Goal: Information Seeking & Learning: Compare options

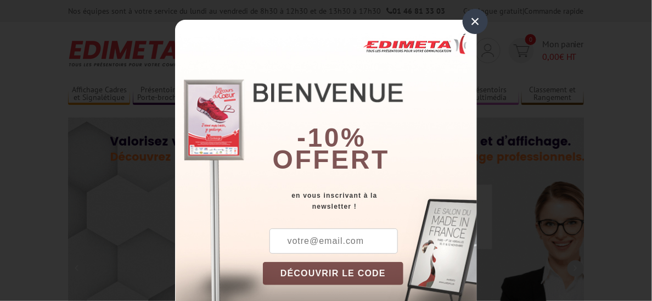
click at [467, 23] on div "×" at bounding box center [475, 21] width 25 height 25
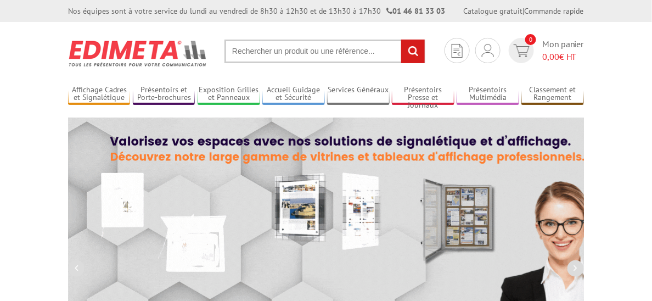
click at [262, 50] on input "text" at bounding box center [325, 52] width 201 height 24
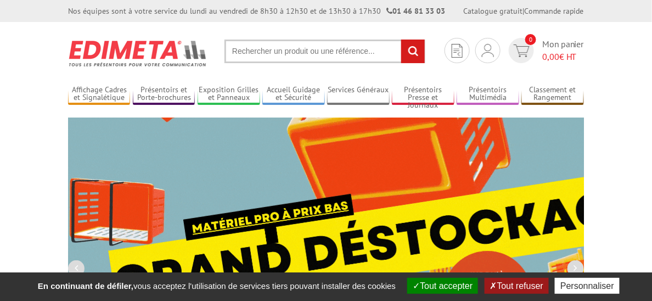
click at [226, 51] on input "text" at bounding box center [325, 52] width 201 height 24
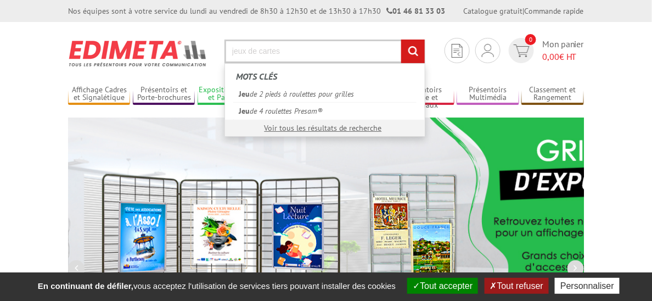
type input "jeux de cartes"
click at [401, 40] on input "rechercher" at bounding box center [413, 52] width 24 height 24
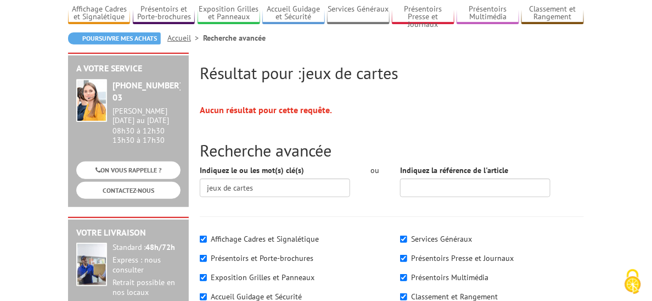
scroll to position [165, 0]
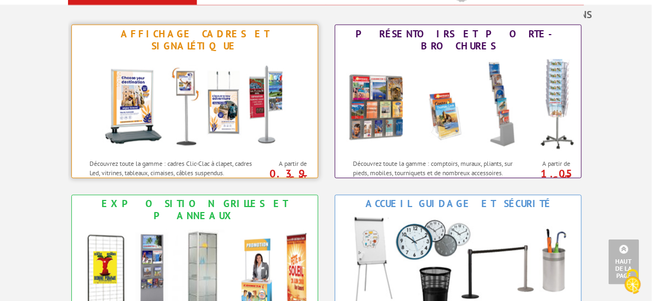
scroll to position [494, 0]
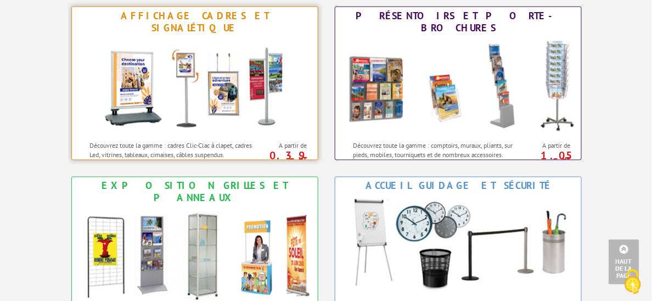
click at [178, 121] on img at bounding box center [194, 86] width 203 height 99
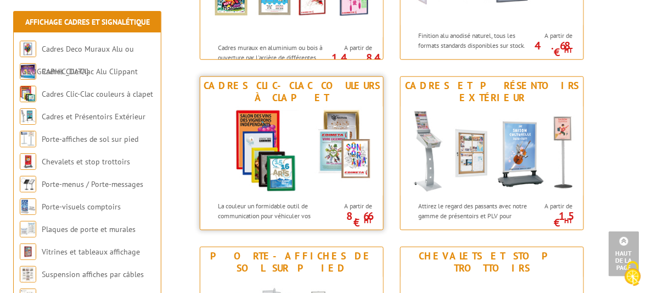
scroll to position [329, 0]
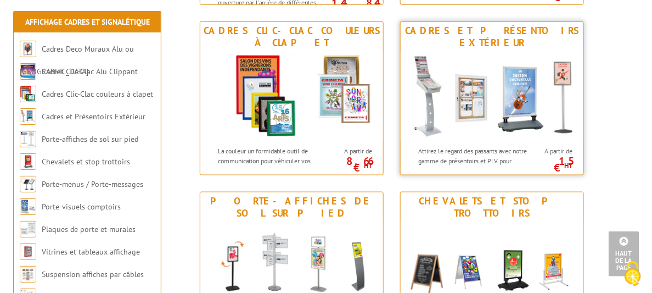
click at [564, 121] on img at bounding box center [492, 96] width 183 height 89
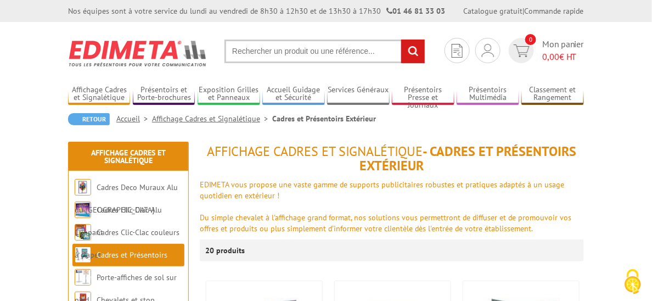
click at [273, 48] on input "text" at bounding box center [325, 52] width 201 height 24
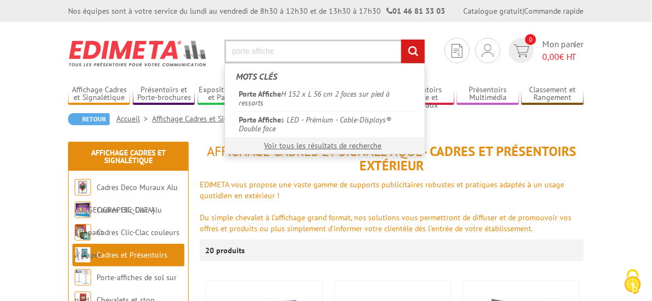
type input "porte affiche"
click at [401, 40] on input "rechercher" at bounding box center [413, 52] width 24 height 24
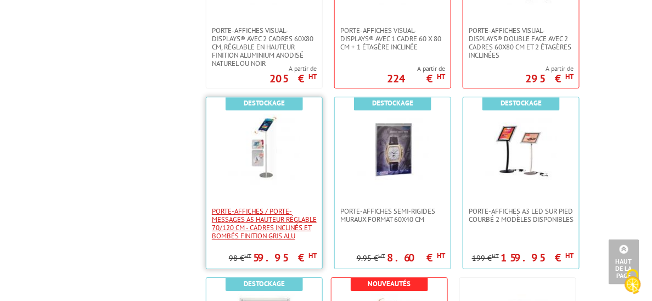
scroll to position [878, 0]
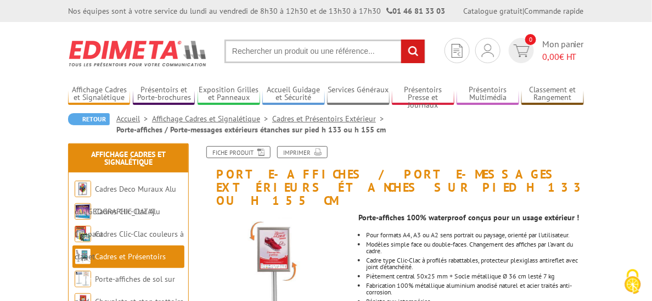
click at [558, 148] on div "Fiche produit Imprimer" at bounding box center [392, 156] width 401 height 21
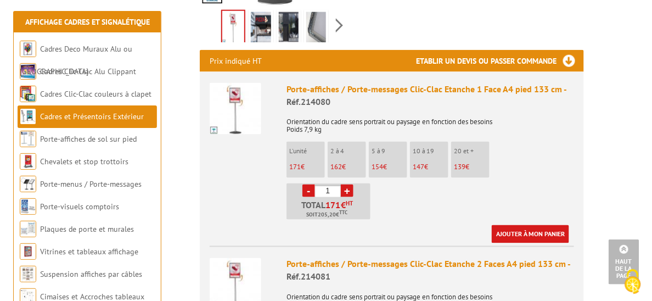
scroll to position [220, 0]
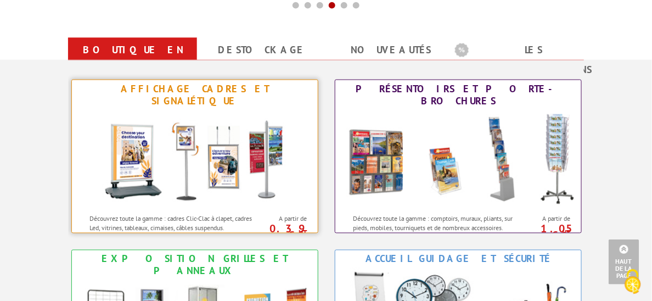
scroll to position [384, 0]
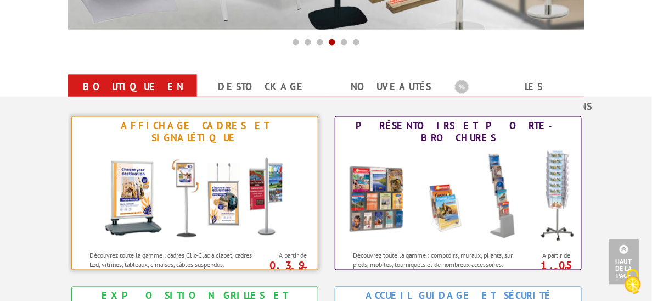
click at [108, 198] on img at bounding box center [194, 196] width 203 height 99
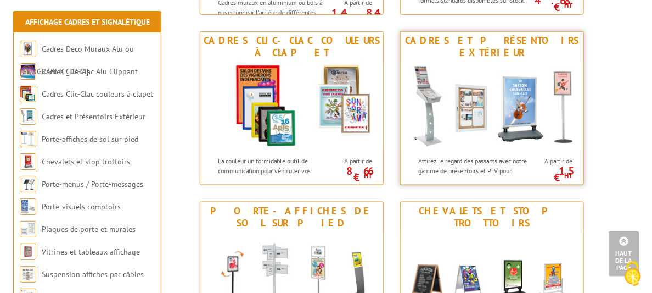
scroll to position [384, 0]
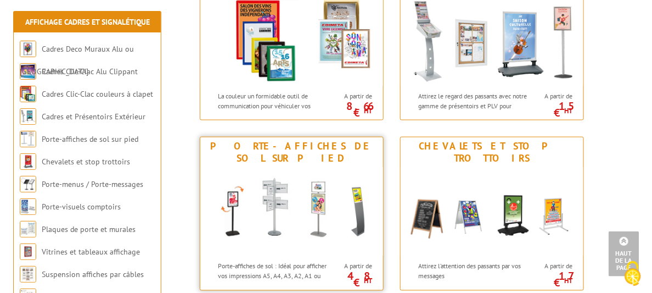
click at [310, 203] on img at bounding box center [291, 211] width 183 height 89
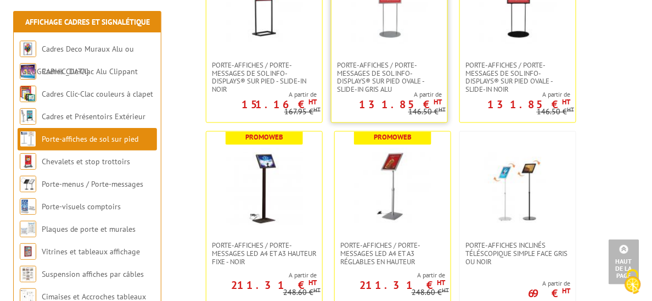
scroll to position [549, 0]
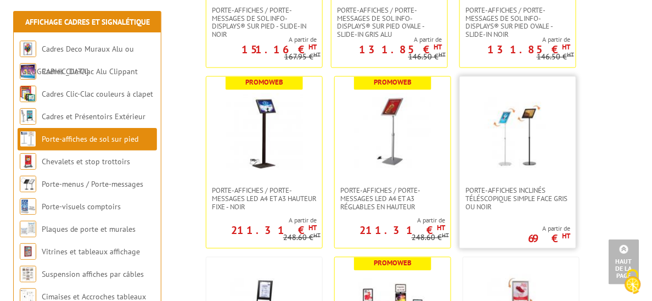
click at [460, 157] on link at bounding box center [518, 132] width 116 height 110
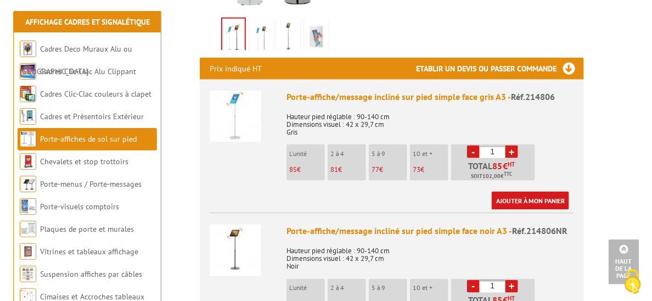
scroll to position [384, 0]
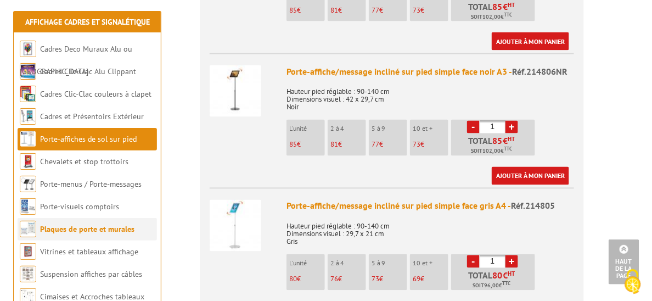
scroll to position [604, 0]
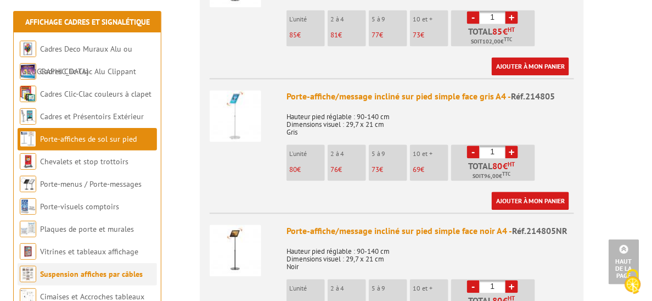
click at [94, 274] on link "Suspension affiches par câbles" at bounding box center [91, 274] width 103 height 10
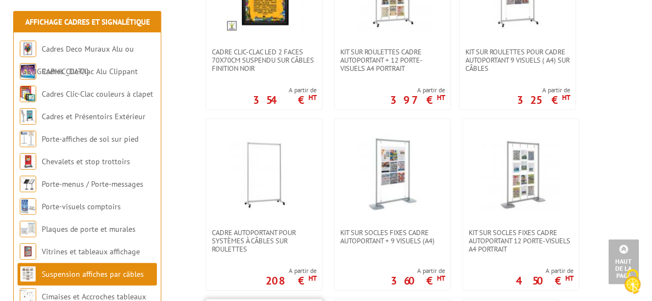
scroll to position [659, 0]
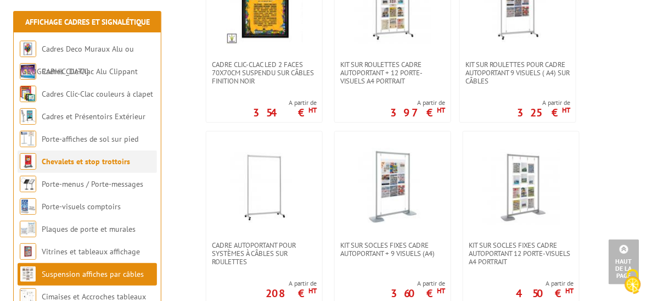
click at [71, 157] on link "Chevalets et stop trottoirs" at bounding box center [86, 161] width 88 height 10
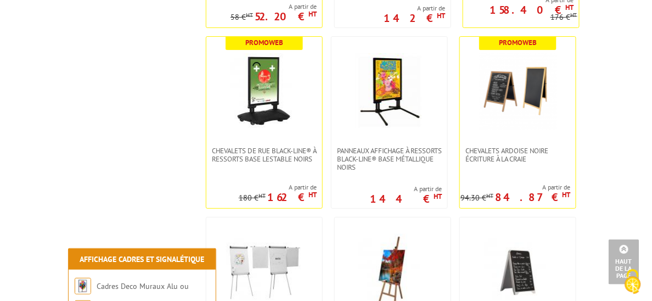
scroll to position [1098, 0]
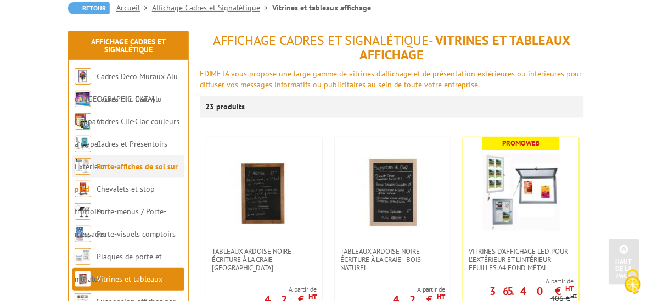
scroll to position [110, 0]
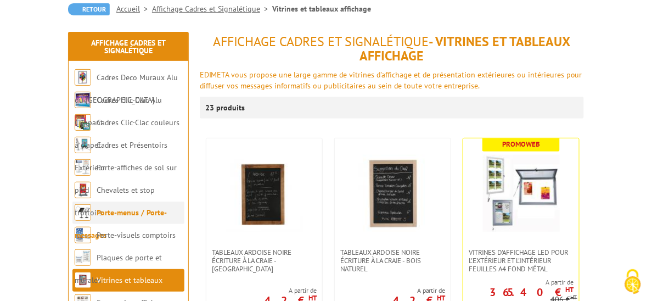
click at [137, 208] on link "Porte-menus / Porte-messages" at bounding box center [121, 224] width 92 height 32
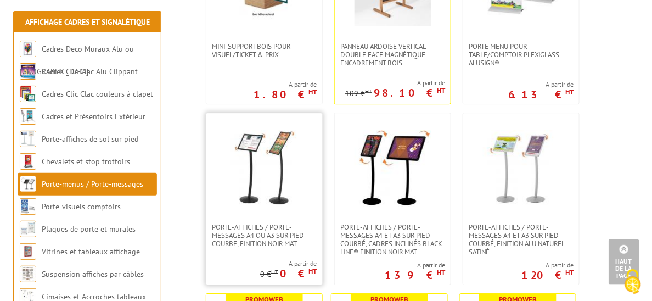
scroll to position [878, 0]
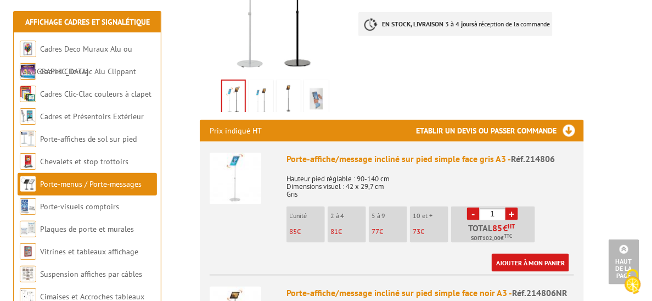
scroll to position [220, 0]
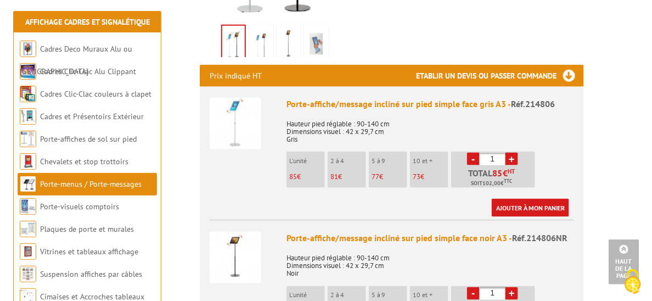
scroll to position [165, 0]
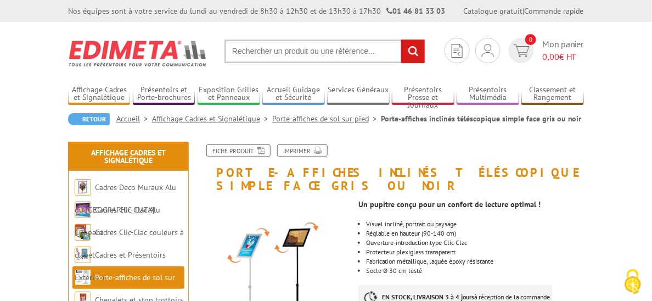
click at [592, 167] on h1 "Porte-affiches inclinés téléscopique simple face gris ou noir" at bounding box center [392, 168] width 401 height 48
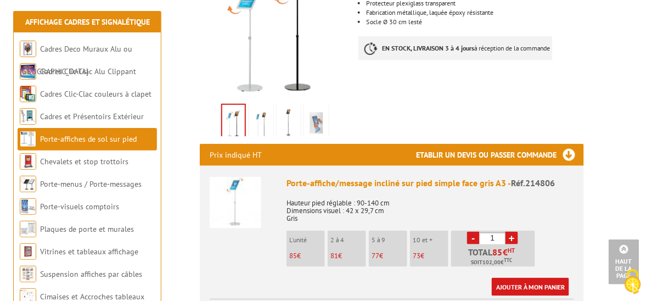
scroll to position [165, 0]
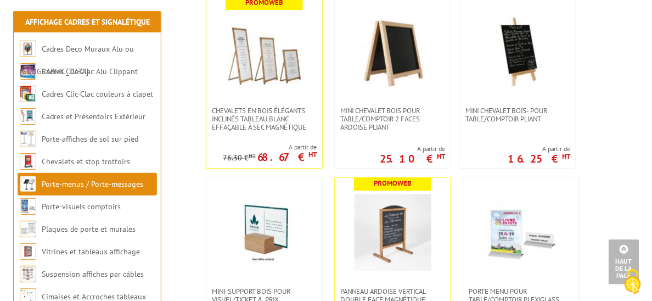
scroll to position [604, 0]
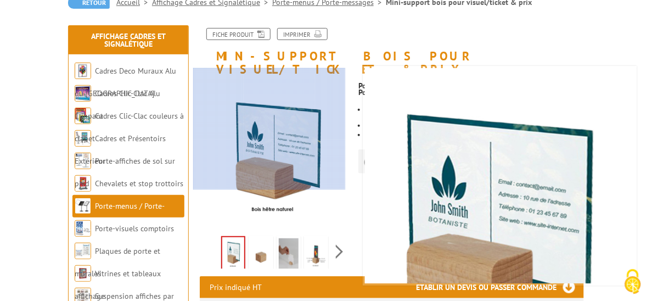
scroll to position [165, 0]
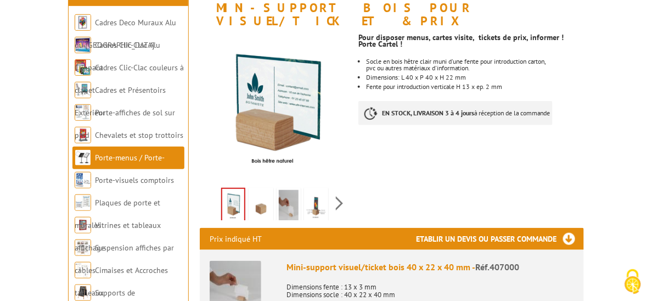
click at [280, 224] on img at bounding box center [289, 207] width 20 height 34
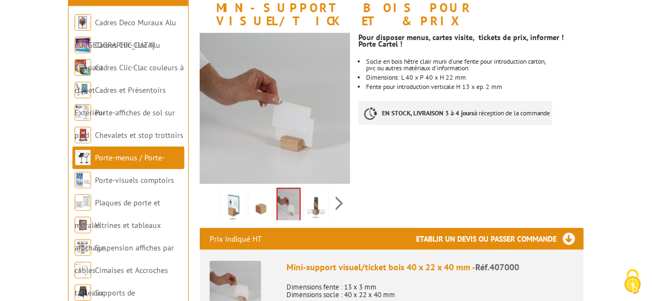
click at [316, 224] on img at bounding box center [316, 207] width 20 height 34
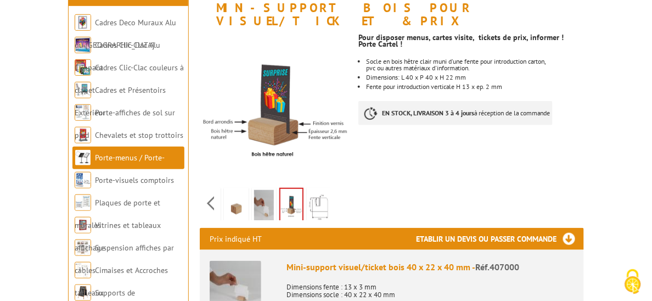
click at [345, 222] on div "Previous Next" at bounding box center [275, 203] width 150 height 38
click at [328, 224] on img at bounding box center [319, 207] width 20 height 34
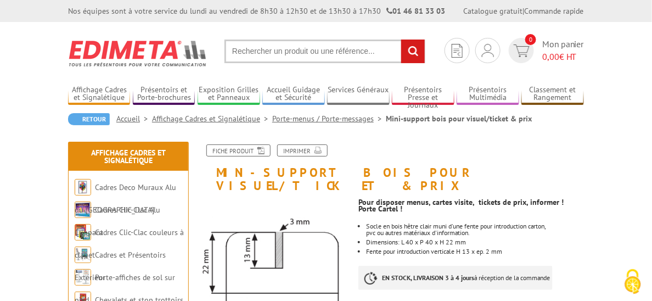
scroll to position [55, 0]
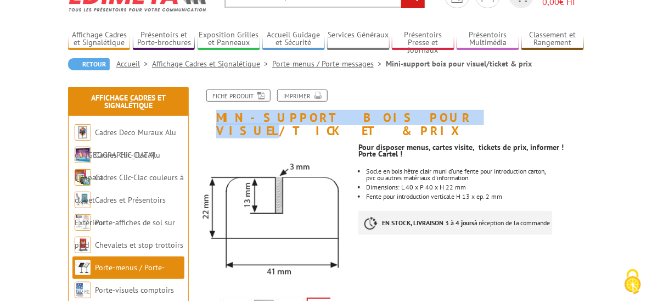
drag, startPoint x: 187, startPoint y: 117, endPoint x: 366, endPoint y: 115, distance: 179.5
click at [366, 115] on h1 "Mini-support bois pour visuel/ticket & prix" at bounding box center [392, 113] width 401 height 48
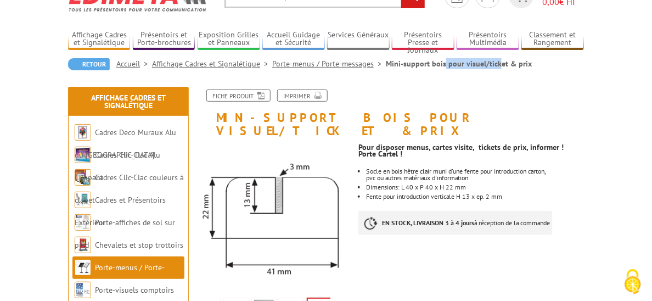
drag, startPoint x: 329, startPoint y: 63, endPoint x: 385, endPoint y: 61, distance: 56.6
click at [386, 61] on li "Mini-support bois pour visuel/ticket & prix" at bounding box center [459, 63] width 146 height 11
copy li "Mini-support bois"
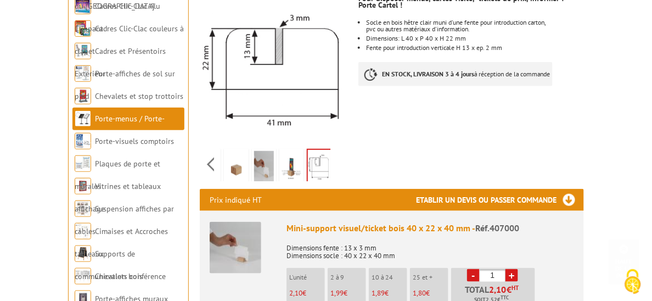
scroll to position [274, 0]
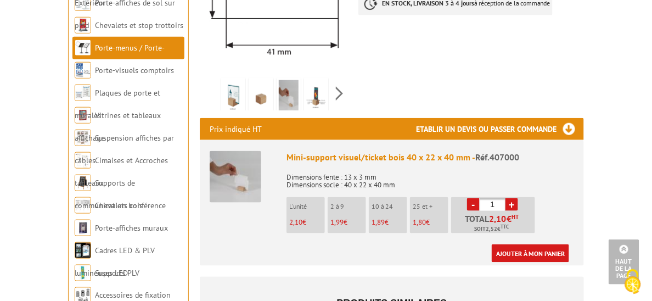
click at [200, 111] on div "Previous Next" at bounding box center [275, 93] width 150 height 38
click at [223, 114] on img at bounding box center [233, 97] width 20 height 34
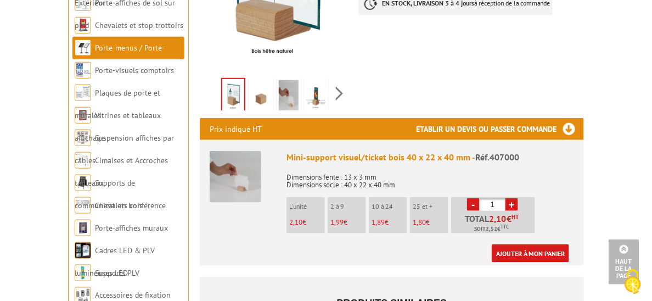
click at [211, 203] on img at bounding box center [236, 177] width 52 height 52
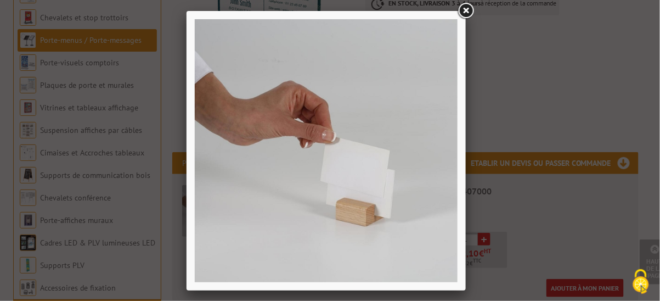
click at [178, 245] on div at bounding box center [330, 150] width 660 height 301
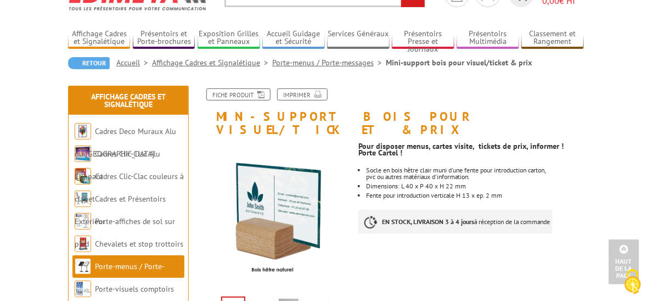
scroll to position [55, 0]
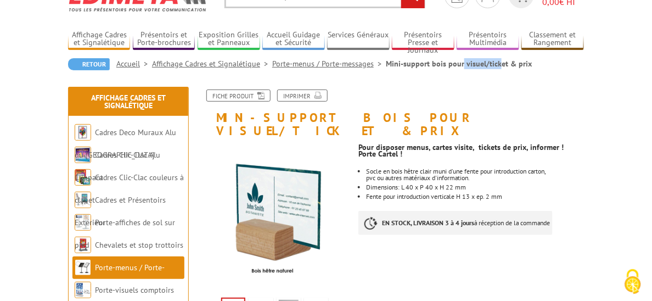
drag, startPoint x: 345, startPoint y: 64, endPoint x: 385, endPoint y: 66, distance: 40.1
click at [386, 66] on li "Mini-support bois pour visuel/ticket & prix" at bounding box center [459, 63] width 146 height 11
copy li "support bois"
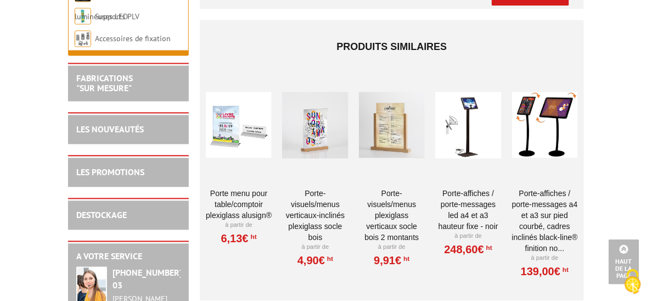
scroll to position [549, 0]
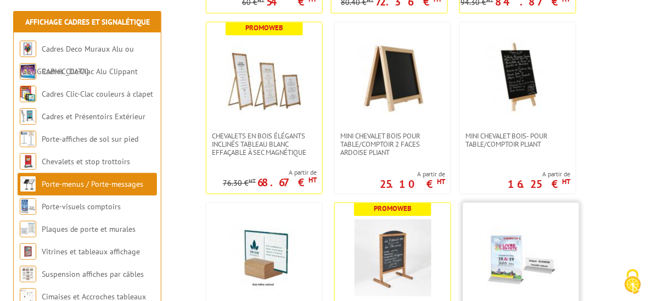
click at [571, 203] on link at bounding box center [521, 258] width 116 height 110
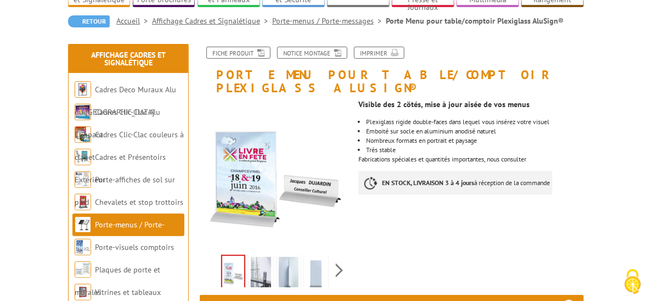
scroll to position [110, 0]
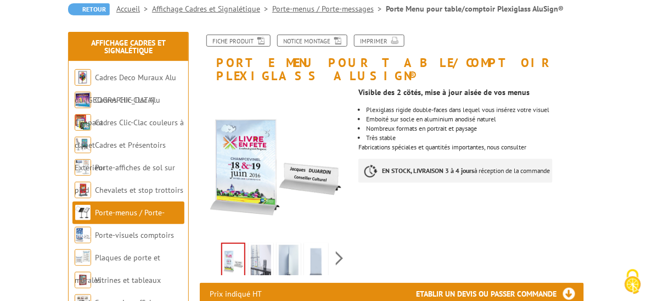
click at [251, 276] on img at bounding box center [261, 262] width 20 height 34
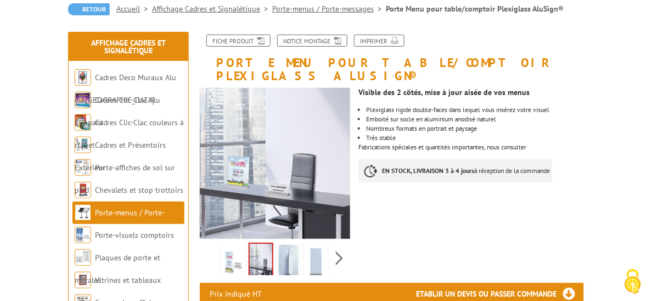
click at [279, 279] on img at bounding box center [289, 262] width 20 height 34
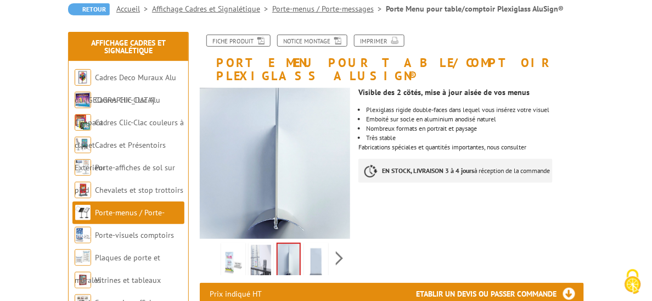
click at [318, 279] on img at bounding box center [316, 262] width 20 height 34
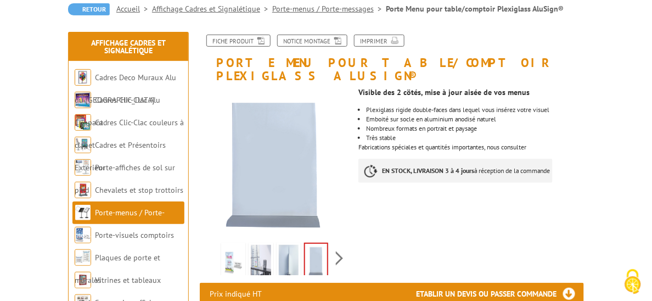
click at [341, 277] on div "Previous Next" at bounding box center [275, 258] width 150 height 38
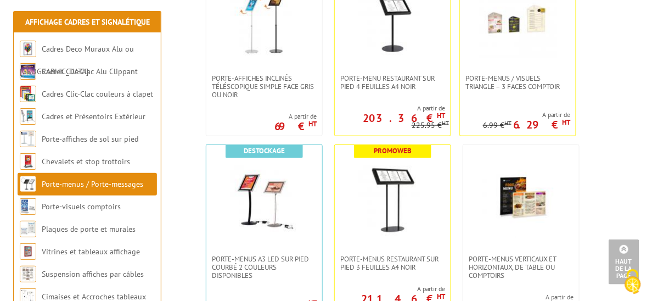
scroll to position [1427, 0]
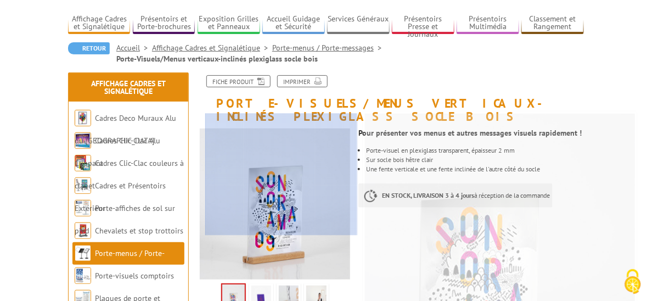
scroll to position [165, 0]
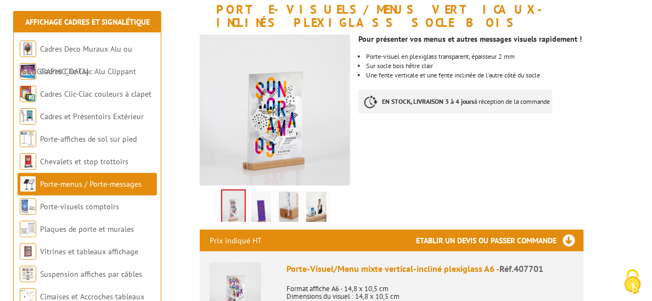
click at [285, 226] on img at bounding box center [289, 209] width 20 height 34
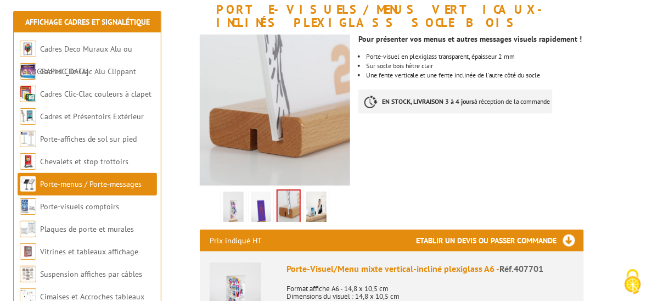
click at [251, 226] on img at bounding box center [261, 209] width 20 height 34
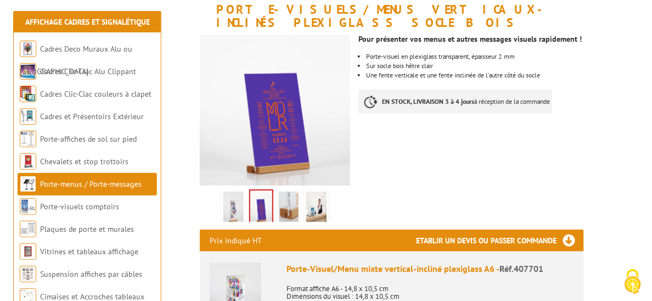
click at [223, 226] on img at bounding box center [233, 209] width 20 height 34
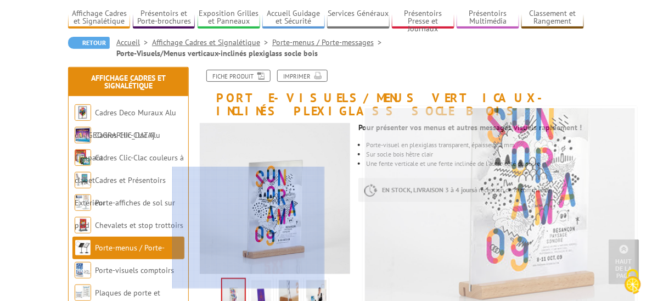
scroll to position [0, 0]
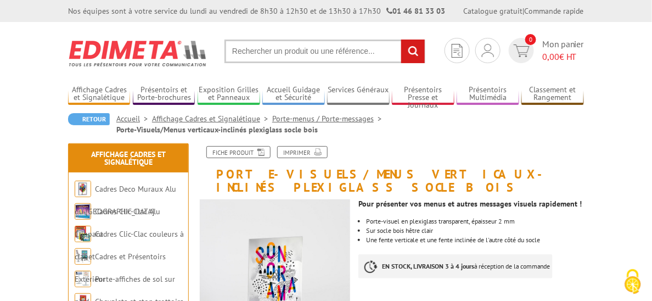
click at [232, 58] on input "text" at bounding box center [325, 52] width 201 height 24
paste input "support bois"
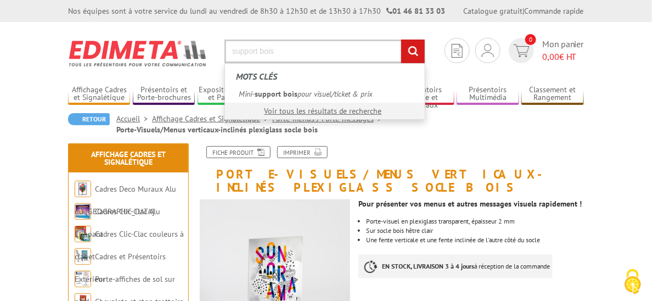
type input "support bois"
click at [401, 40] on input "rechercher" at bounding box center [413, 52] width 24 height 24
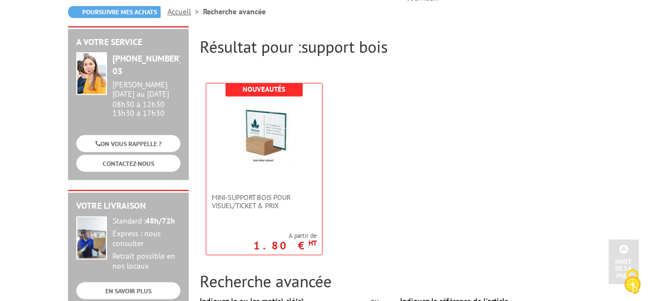
scroll to position [110, 0]
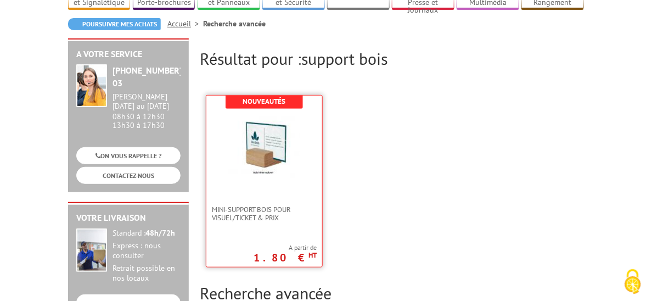
click at [243, 159] on img at bounding box center [264, 147] width 71 height 71
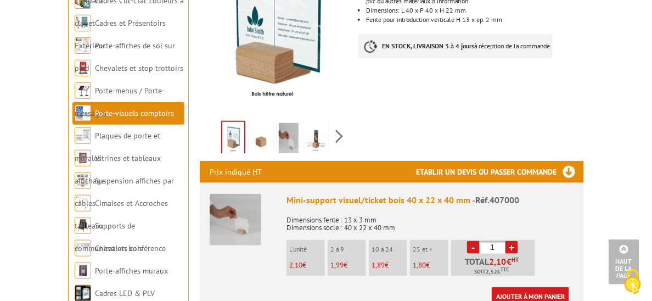
scroll to position [220, 0]
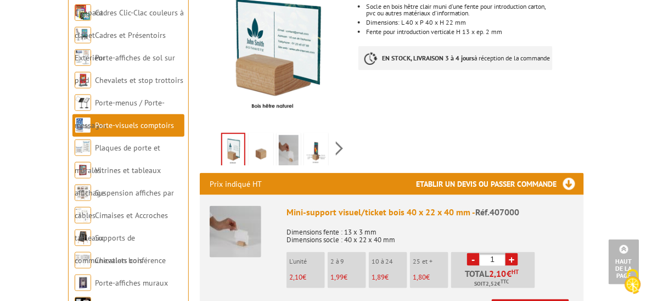
click at [251, 169] on img at bounding box center [261, 152] width 20 height 34
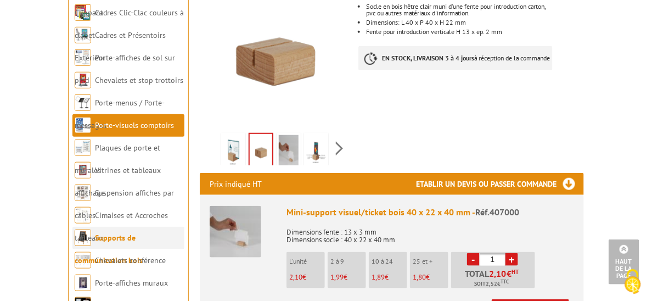
click at [116, 233] on link "Supports de communication bois" at bounding box center [109, 249] width 68 height 32
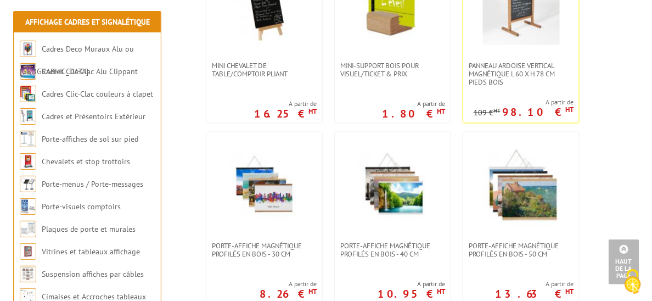
scroll to position [1592, 0]
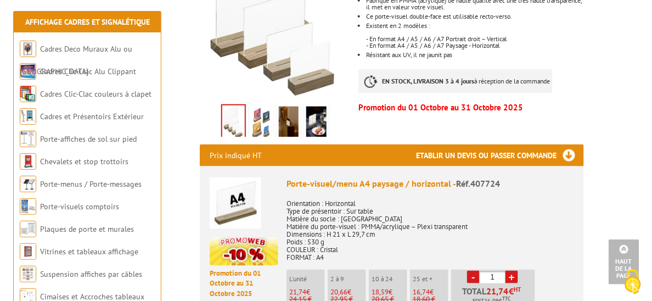
scroll to position [329, 0]
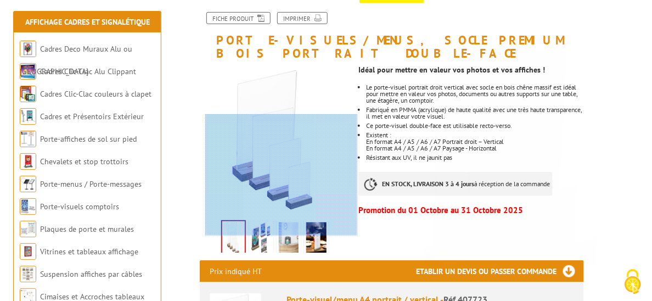
scroll to position [165, 0]
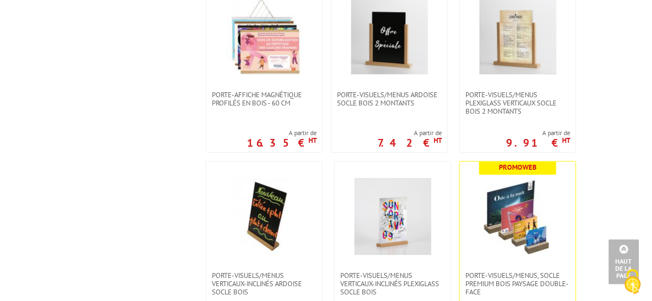
scroll to position [1921, 0]
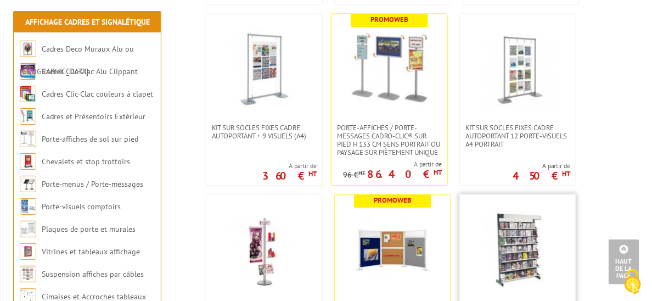
scroll to position [1866, 0]
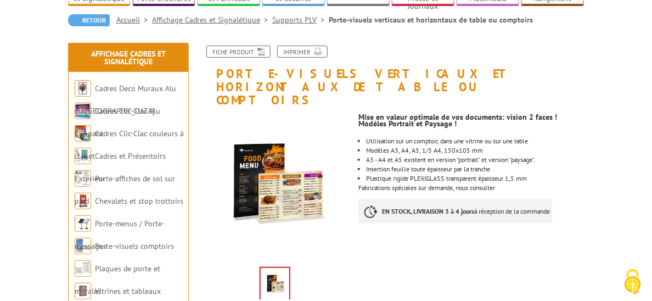
scroll to position [110, 0]
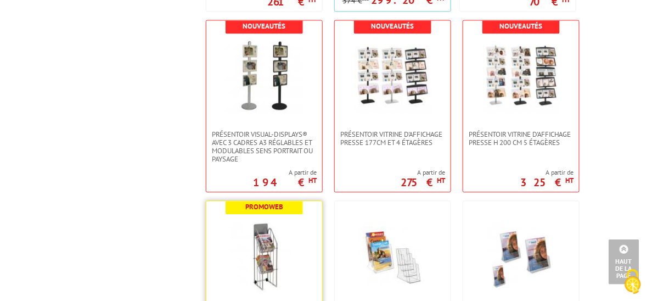
scroll to position [3019, 0]
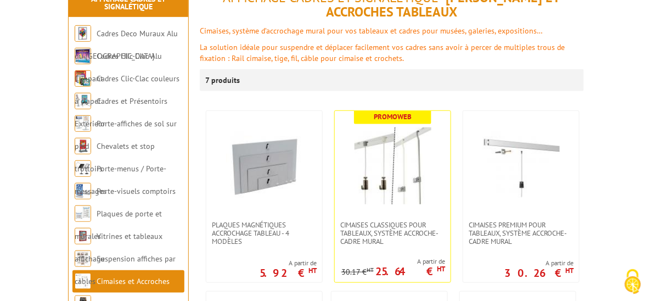
scroll to position [165, 0]
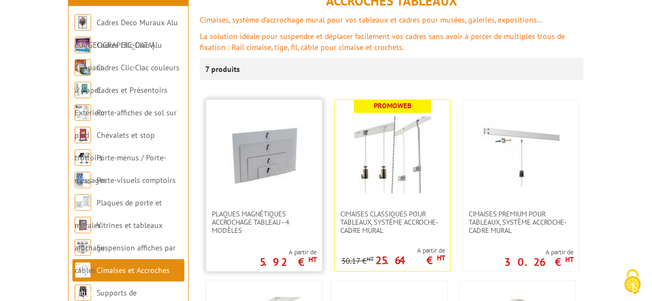
click at [244, 180] on link at bounding box center [264, 155] width 116 height 110
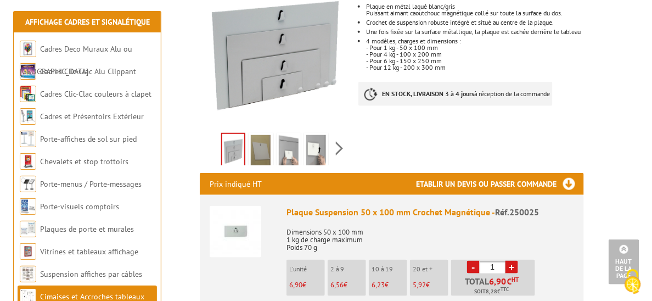
scroll to position [110, 0]
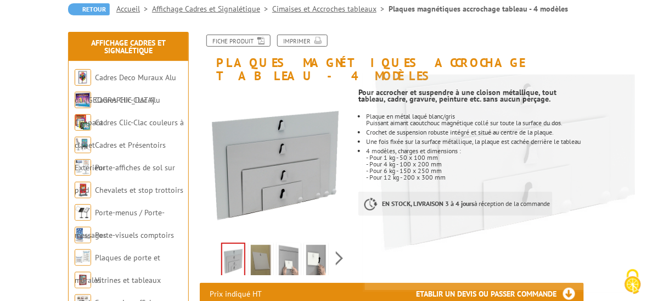
click at [255, 277] on img at bounding box center [261, 262] width 20 height 34
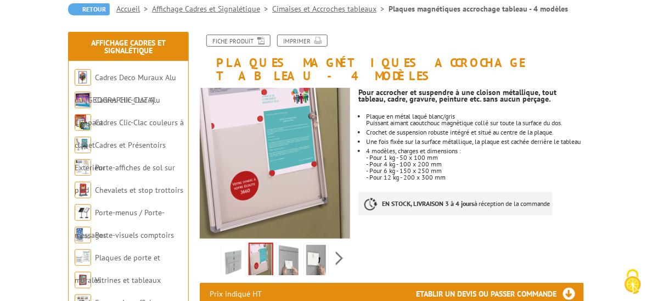
click at [279, 279] on img at bounding box center [289, 262] width 20 height 34
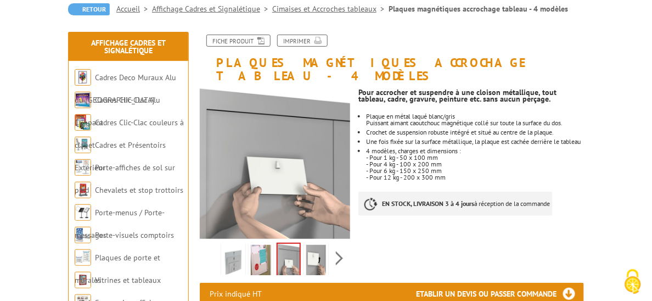
click at [307, 279] on img at bounding box center [316, 262] width 20 height 34
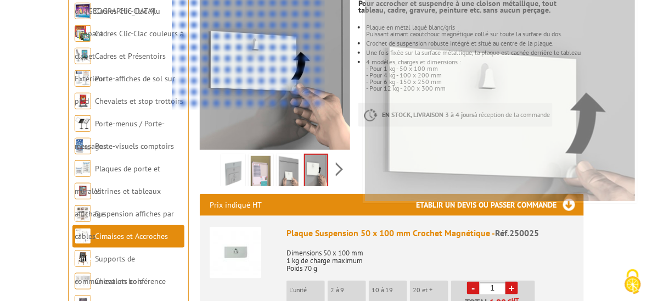
scroll to position [329, 0]
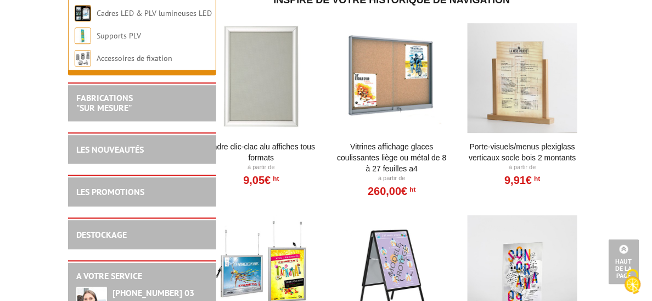
scroll to position [878, 0]
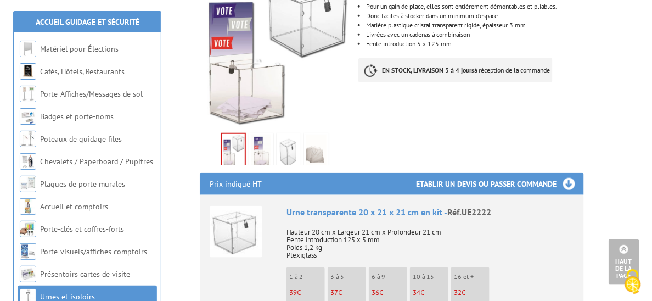
scroll to position [274, 0]
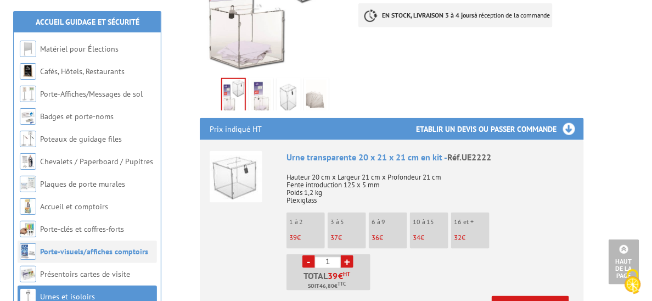
click at [93, 249] on link "Porte-visuels/affiches comptoirs" at bounding box center [94, 251] width 108 height 10
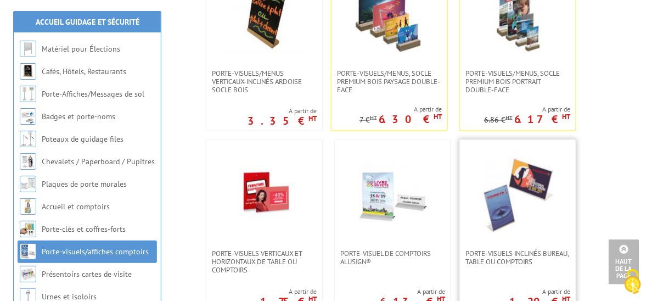
scroll to position [494, 0]
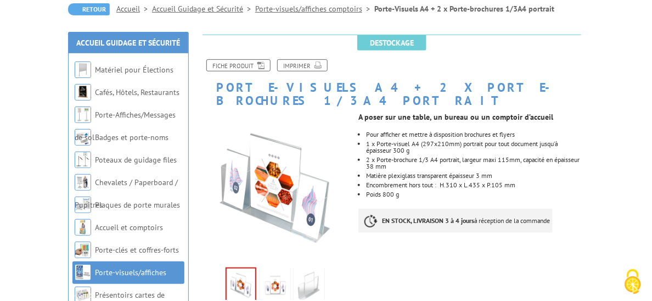
scroll to position [220, 0]
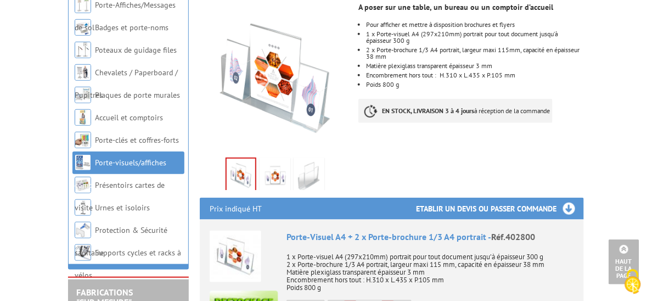
click at [302, 194] on img at bounding box center [309, 177] width 26 height 34
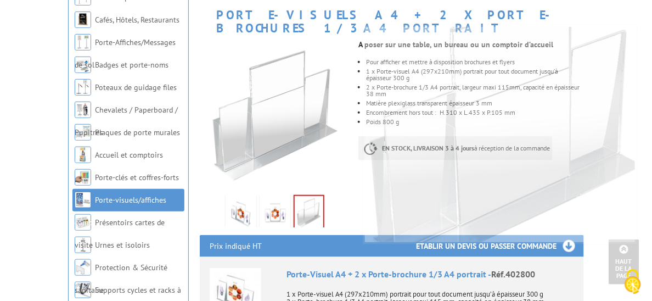
scroll to position [165, 0]
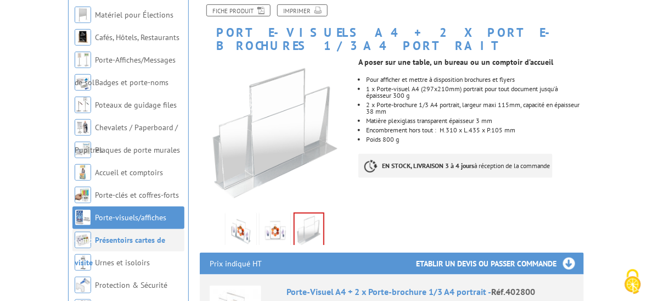
click at [105, 237] on link "Présentoirs cartes de visite" at bounding box center [120, 251] width 91 height 32
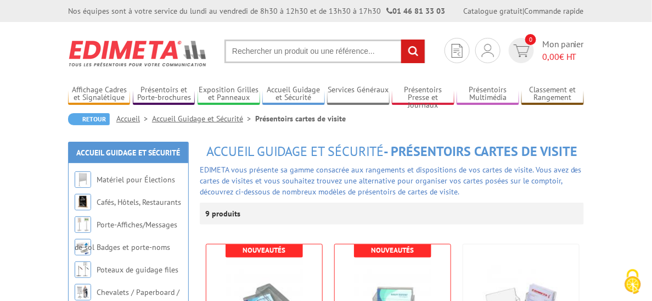
click at [156, 120] on link "Accueil Guidage et Sécurité" at bounding box center [203, 119] width 103 height 10
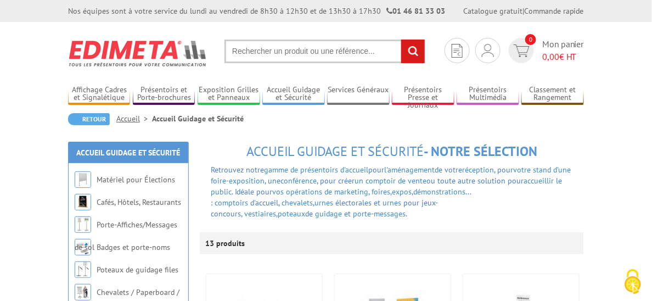
click at [116, 120] on link "Accueil" at bounding box center [134, 119] width 36 height 10
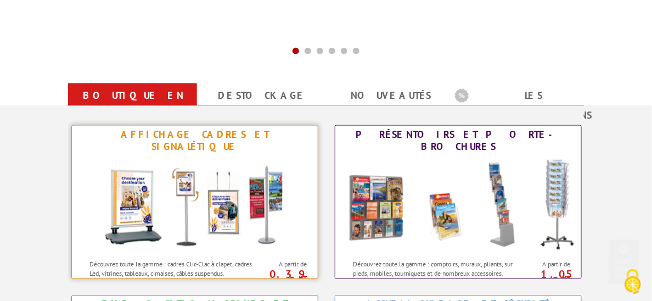
scroll to position [384, 0]
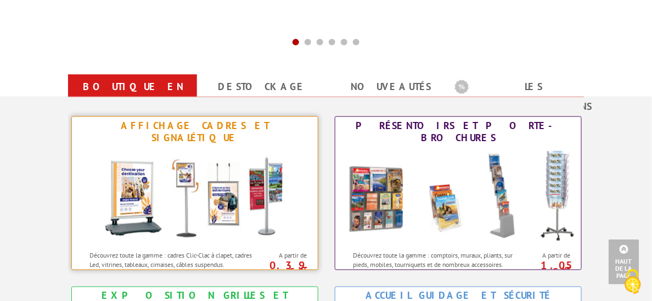
click at [219, 197] on img at bounding box center [194, 196] width 203 height 99
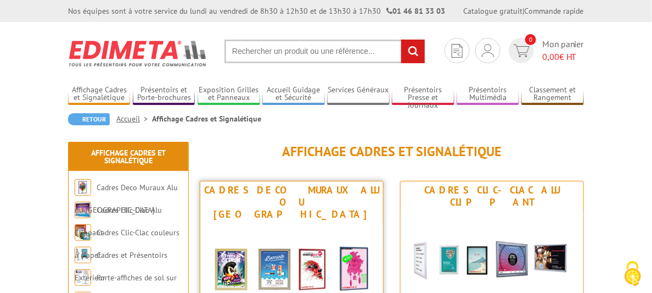
click at [229, 223] on img at bounding box center [291, 267] width 183 height 89
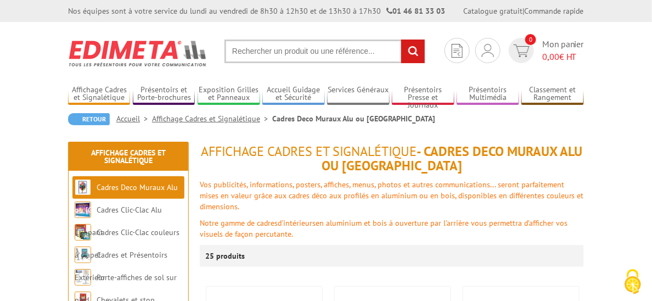
click at [225, 54] on input "text" at bounding box center [325, 52] width 201 height 24
type input "pochette affichage"
click at [401, 40] on input "rechercher" at bounding box center [413, 52] width 24 height 24
